Goal: Information Seeking & Learning: Get advice/opinions

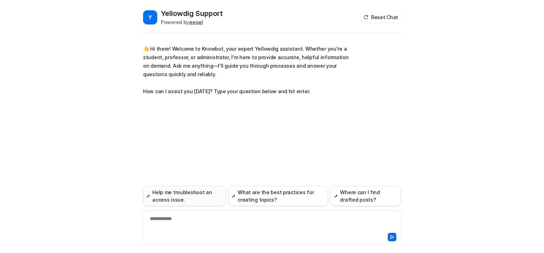
click at [185, 198] on button "Help me troubleshoot an access issue." at bounding box center [184, 196] width 82 height 20
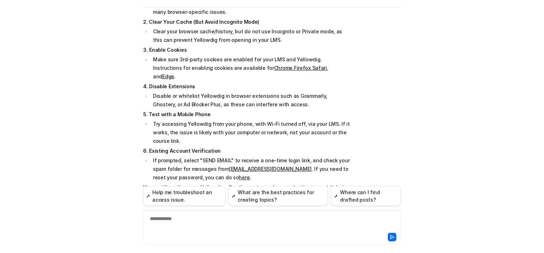
scroll to position [55, 0]
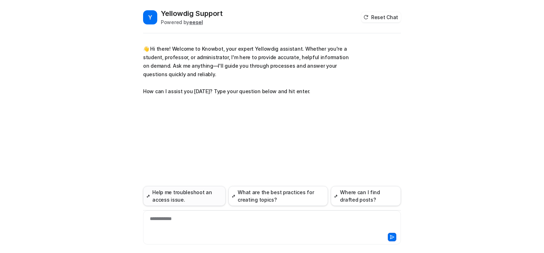
click at [187, 190] on button "Help me troubleshoot an access issue." at bounding box center [184, 196] width 82 height 20
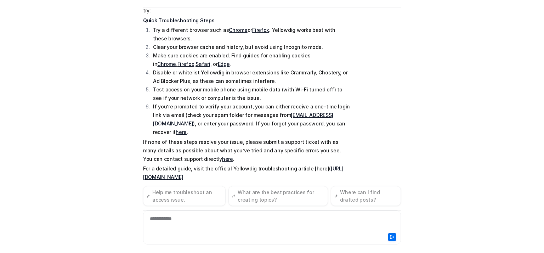
scroll to position [116, 0]
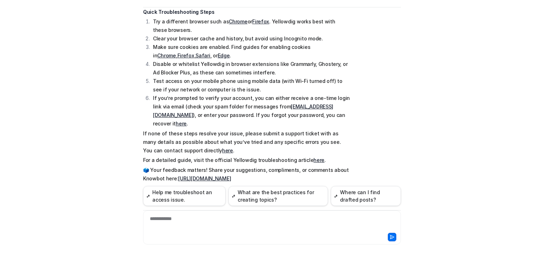
click at [222, 147] on link "here" at bounding box center [227, 150] width 11 height 6
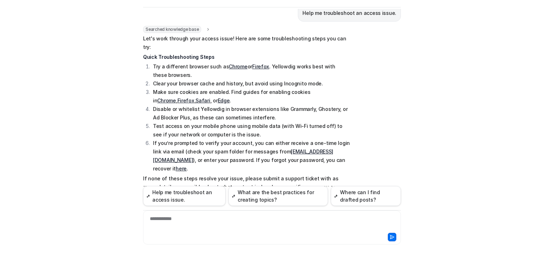
scroll to position [45, 0]
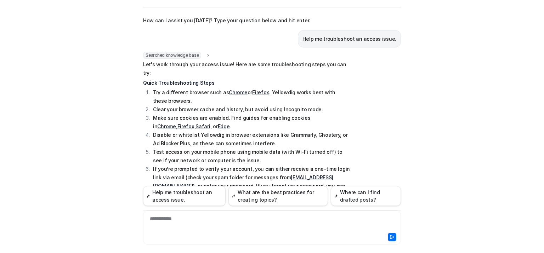
click at [252, 88] on li "Try a different browser such as Chrome or Firefox . Yellowdig works best with t…" at bounding box center [250, 96] width 199 height 17
click at [252, 89] on link "Firefox" at bounding box center [260, 92] width 17 height 6
click at [218, 123] on link "Edge" at bounding box center [224, 126] width 12 height 6
